Goal: Find specific fact: Find specific fact

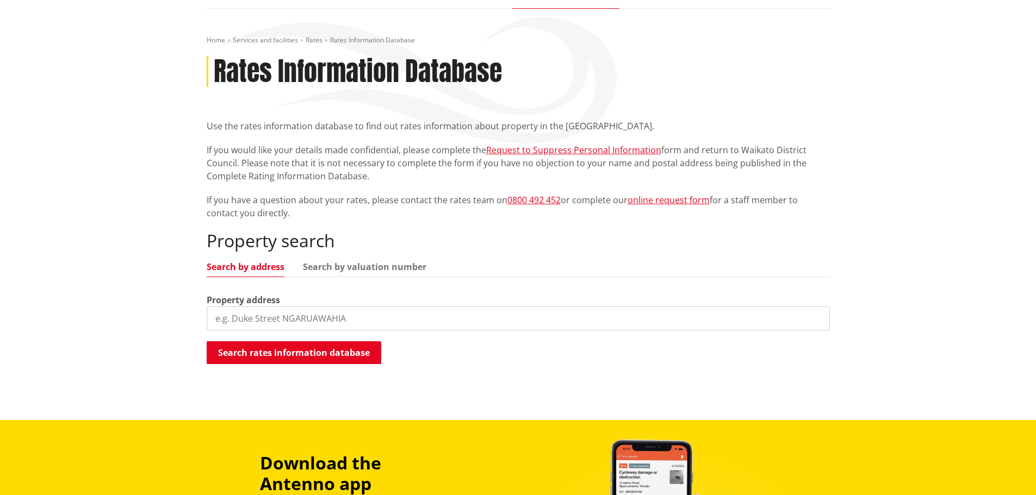
scroll to position [109, 0]
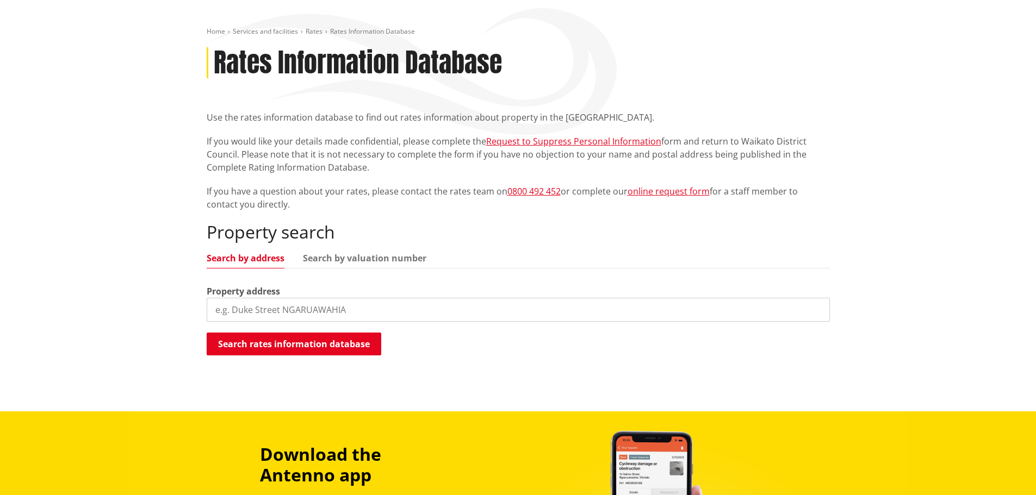
click at [307, 309] on input "search" at bounding box center [518, 310] width 623 height 24
type input "[STREET_ADDRESS]"
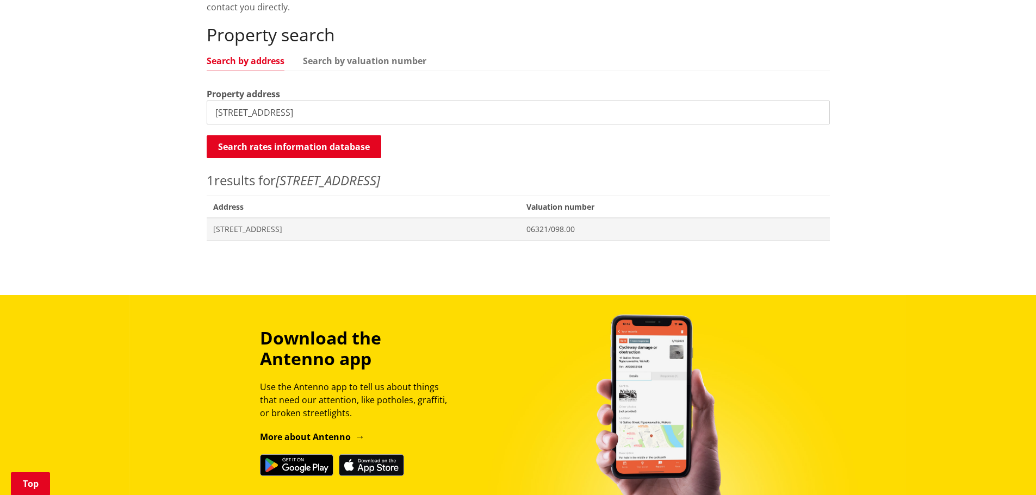
scroll to position [326, 0]
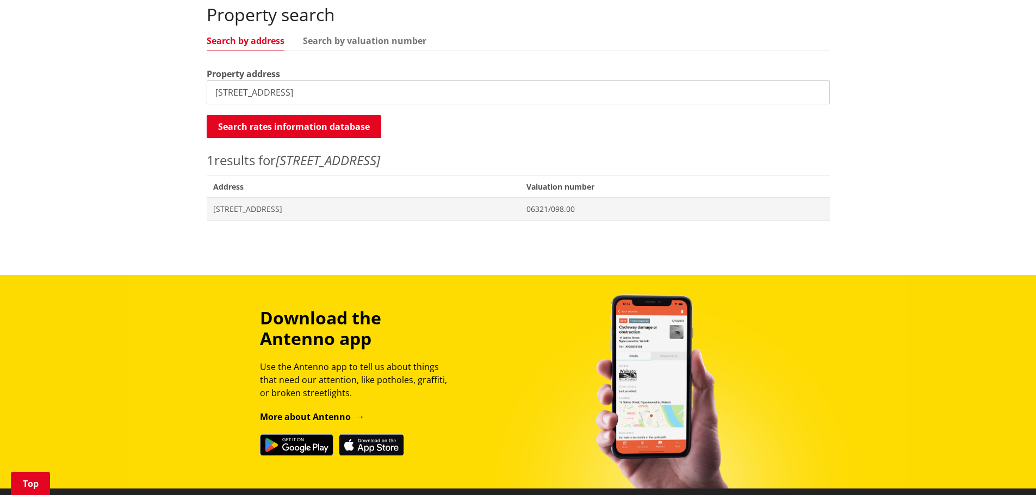
click at [293, 207] on span "[STREET_ADDRESS]" at bounding box center [363, 209] width 301 height 11
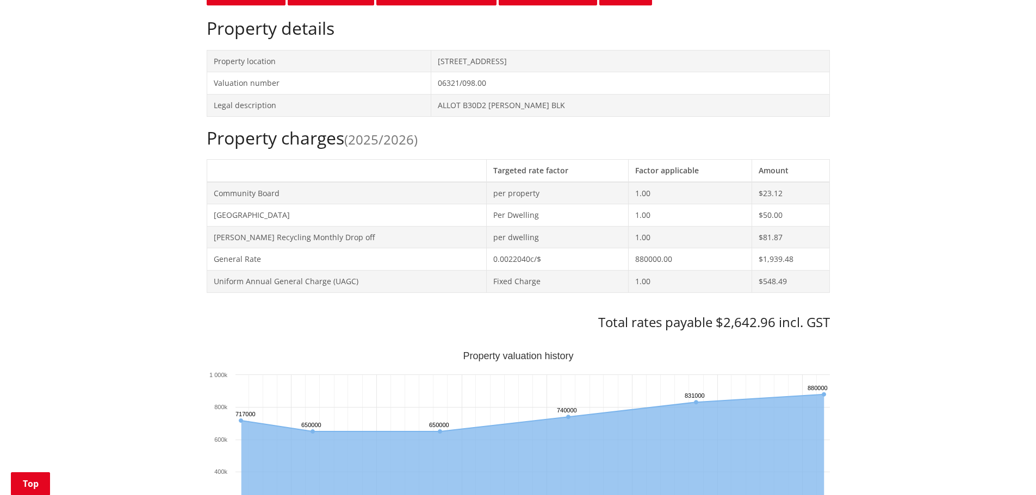
scroll to position [381, 0]
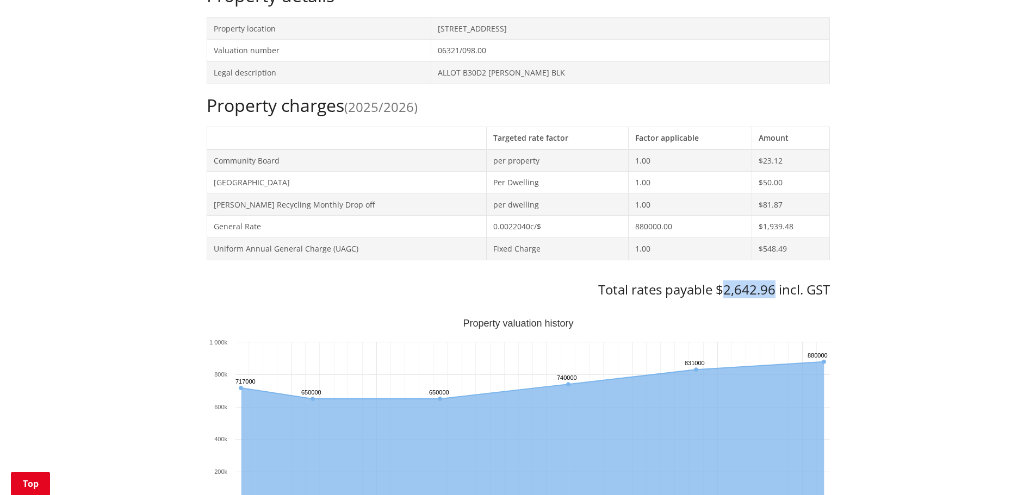
drag, startPoint x: 774, startPoint y: 293, endPoint x: 721, endPoint y: 295, distance: 53.3
click at [721, 295] on h3 "Total rates payable $2,642.96 incl. GST" at bounding box center [518, 290] width 623 height 16
copy h3 "2,642.96"
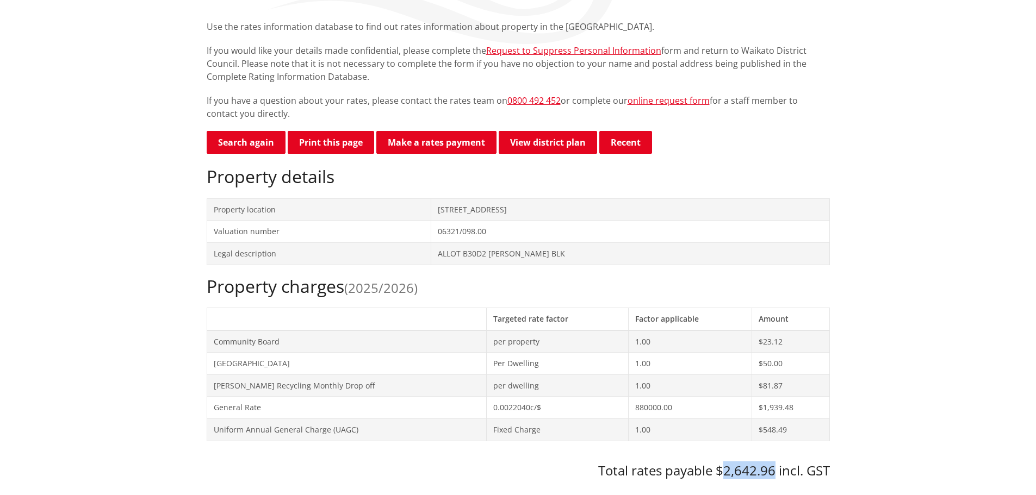
scroll to position [0, 0]
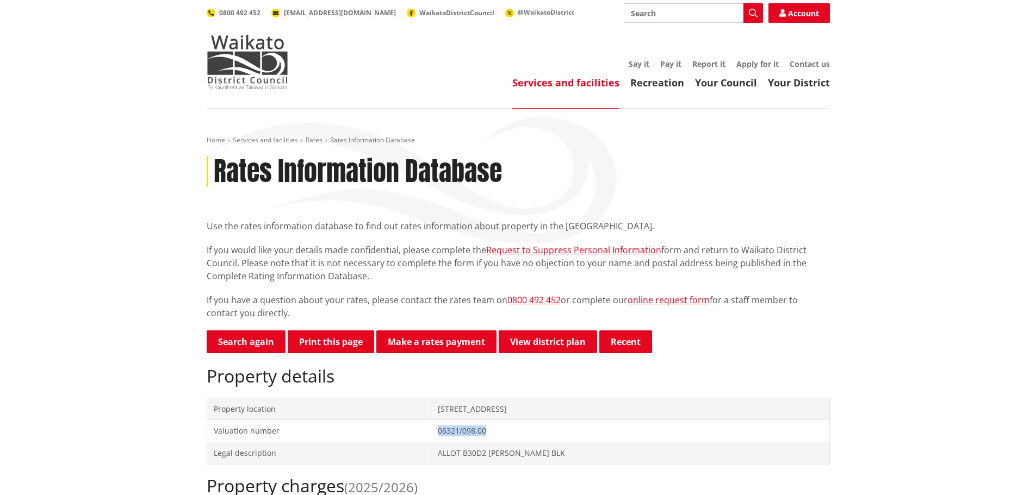
drag, startPoint x: 480, startPoint y: 431, endPoint x: 431, endPoint y: 432, distance: 48.4
click at [431, 432] on td "06321/098.00" at bounding box center [630, 431] width 398 height 22
copy td "06321/098.00"
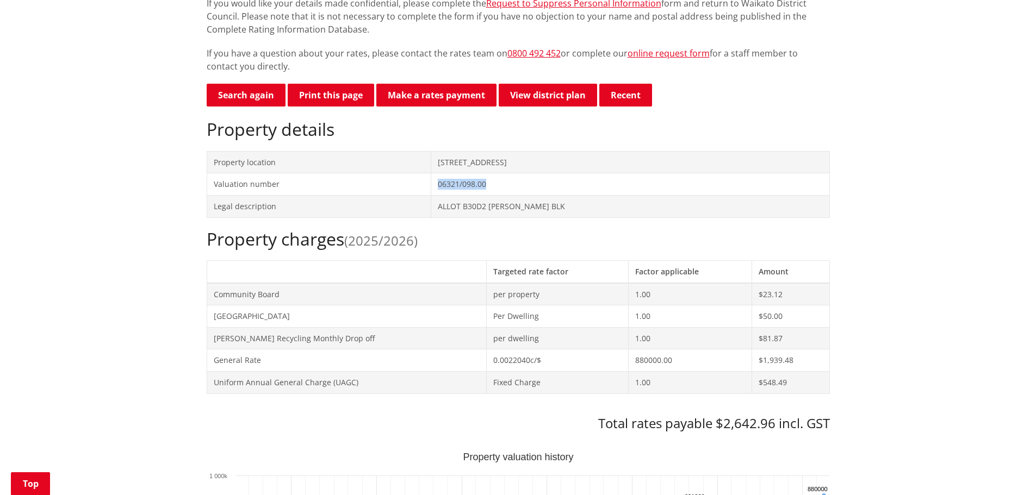
scroll to position [272, 0]
